Goal: Task Accomplishment & Management: Use online tool/utility

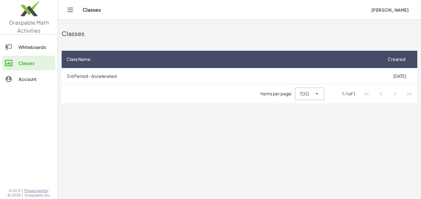
click at [406, 7] on span "[PERSON_NAME]" at bounding box center [390, 10] width 38 height 6
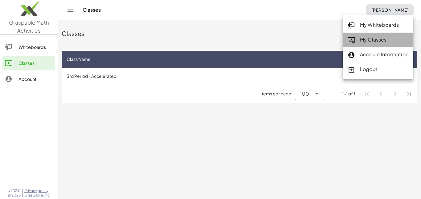
click at [384, 39] on div "My Classes" at bounding box center [378, 40] width 61 height 8
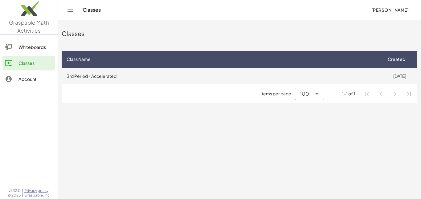
click at [278, 80] on td "3rd Period - Accelerated" at bounding box center [222, 76] width 320 height 16
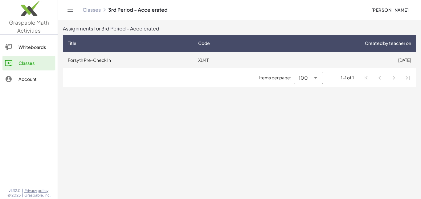
click at [255, 67] on td "XJJ4T" at bounding box center [227, 60] width 69 height 16
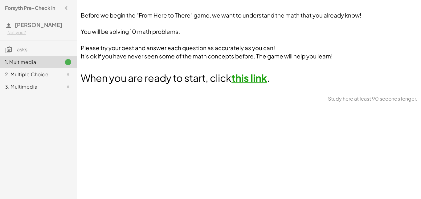
click at [247, 76] on link "this link" at bounding box center [249, 78] width 35 height 12
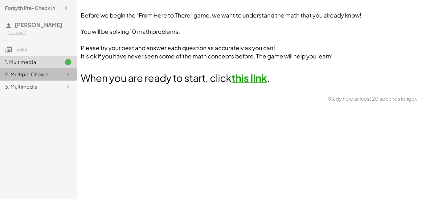
click at [23, 72] on div "2. Multiple Choice" at bounding box center [30, 74] width 50 height 7
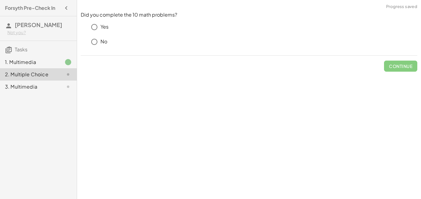
click at [104, 28] on p "Yes" at bounding box center [105, 26] width 8 height 7
click at [408, 69] on button "Check" at bounding box center [405, 66] width 26 height 11
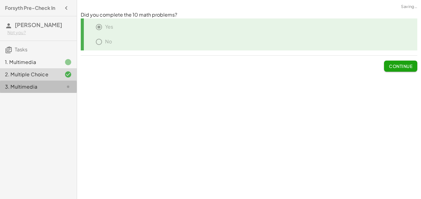
click at [40, 82] on div "3. Multimedia" at bounding box center [38, 87] width 77 height 12
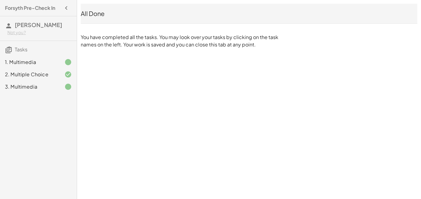
click at [54, 63] on div "1. Multimedia" at bounding box center [30, 62] width 50 height 7
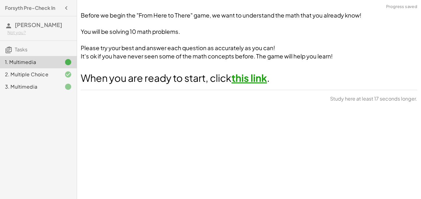
click at [53, 88] on div "3. Multimedia" at bounding box center [30, 86] width 50 height 7
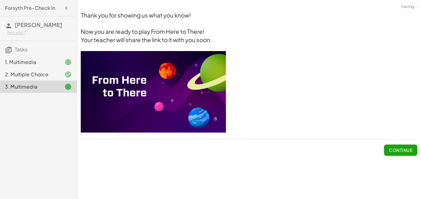
click at [403, 149] on span "Continue" at bounding box center [400, 151] width 23 height 6
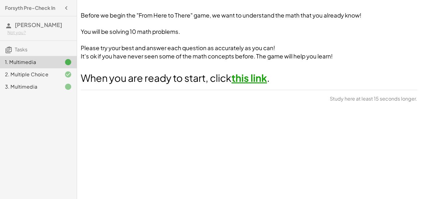
click at [376, 101] on span "Study here at least 15 seconds longer." at bounding box center [374, 98] width 88 height 7
click at [408, 97] on button "Continue" at bounding box center [400, 100] width 33 height 11
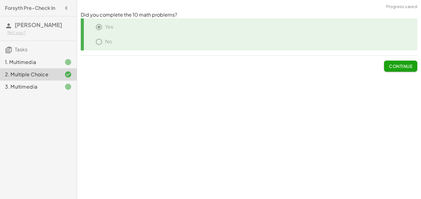
click at [394, 67] on span "Continue" at bounding box center [400, 67] width 23 height 6
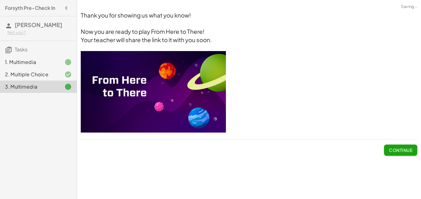
click at [391, 150] on span "Continue" at bounding box center [400, 151] width 23 height 6
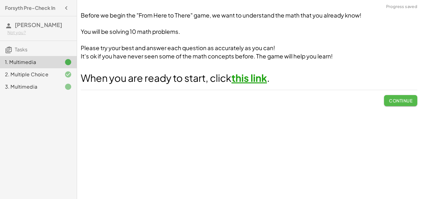
click at [401, 100] on span "Continue" at bounding box center [400, 101] width 23 height 6
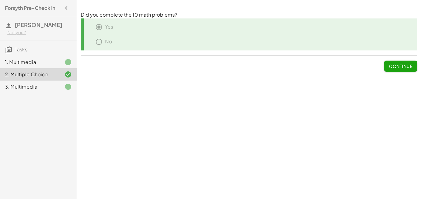
click at [398, 69] on button "Continue" at bounding box center [400, 66] width 33 height 11
